Goal: Task Accomplishment & Management: Use online tool/utility

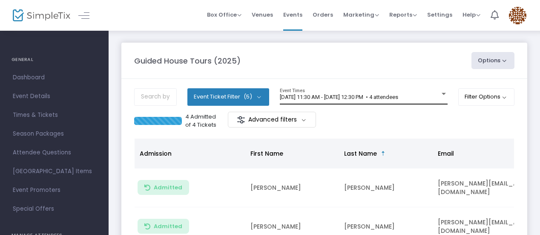
click at [388, 101] on div "[DATE] 11:30 AM - [DATE] 12:30 PM • 4 attendees Event Times" at bounding box center [364, 96] width 168 height 16
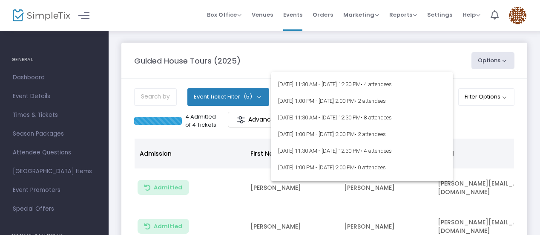
scroll to position [3671, 0]
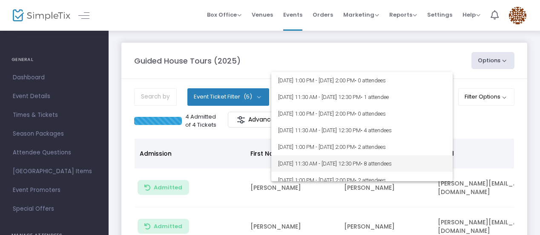
click at [392, 165] on span "• 8 attendees" at bounding box center [376, 163] width 31 height 6
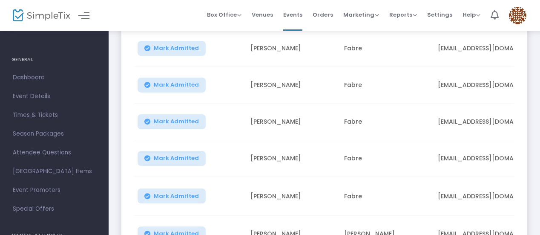
scroll to position [139, 0]
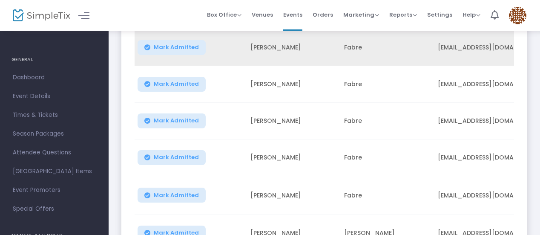
click at [179, 47] on span "Mark Admitted" at bounding box center [176, 47] width 45 height 7
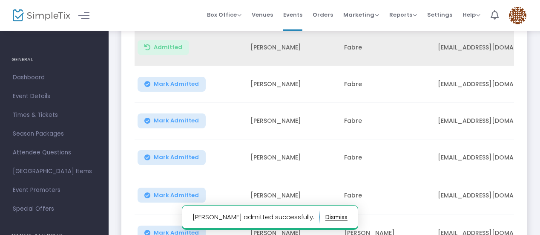
click at [183, 86] on span "Mark Admitted" at bounding box center [176, 83] width 45 height 7
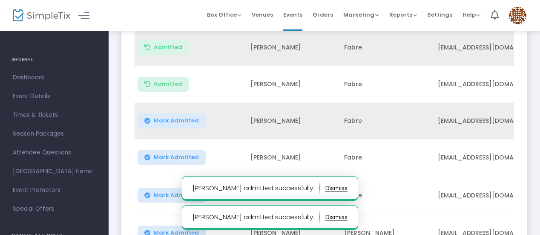
click at [187, 125] on button "Mark Admitted" at bounding box center [172, 120] width 68 height 15
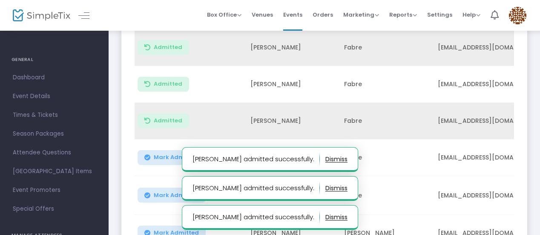
drag, startPoint x: 187, startPoint y: 151, endPoint x: 187, endPoint y: 159, distance: 8.1
click at [187, 151] on button "Mark Admitted" at bounding box center [172, 157] width 68 height 15
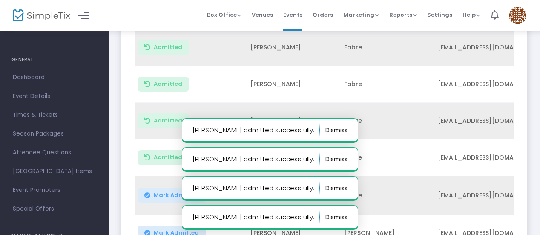
click at [183, 185] on td "Mark Admitted" at bounding box center [190, 195] width 111 height 39
click at [179, 194] on span "Mark Admitted" at bounding box center [176, 195] width 45 height 7
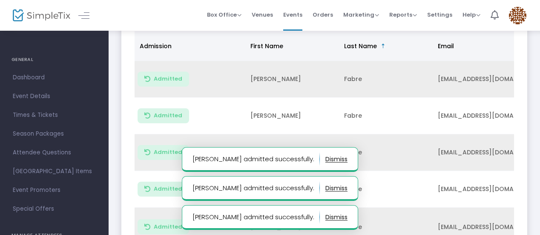
scroll to position [105, 0]
